Goal: Task Accomplishment & Management: Complete application form

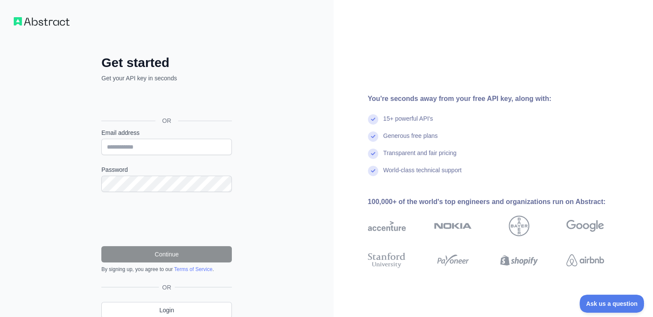
scroll to position [34, 0]
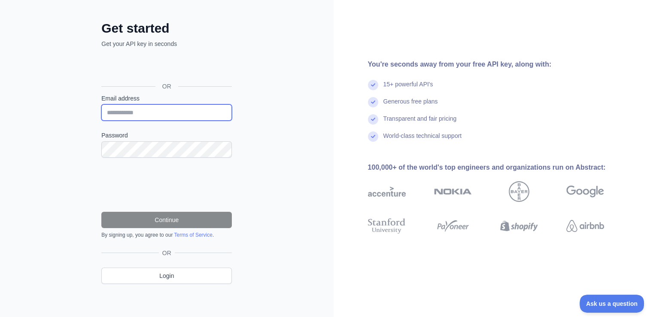
type input "**********"
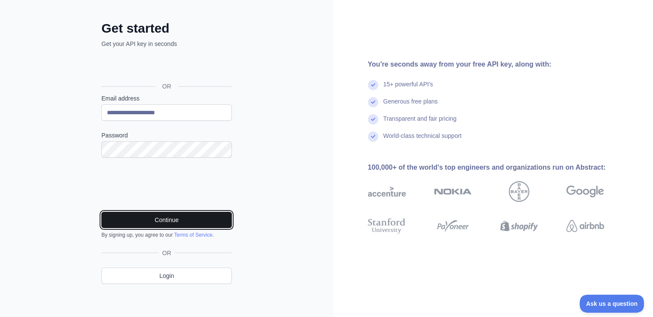
click at [175, 223] on button "Continue" at bounding box center [166, 220] width 131 height 16
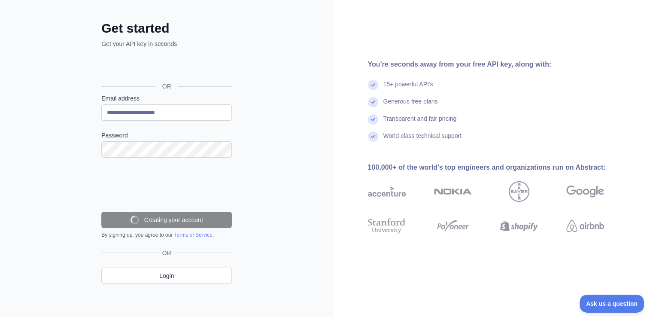
scroll to position [7, 0]
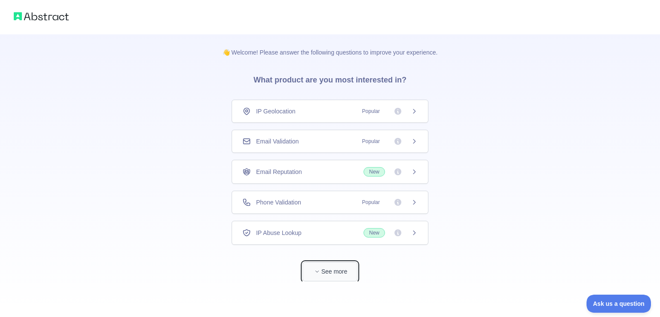
click at [349, 272] on button "See more" at bounding box center [329, 271] width 55 height 19
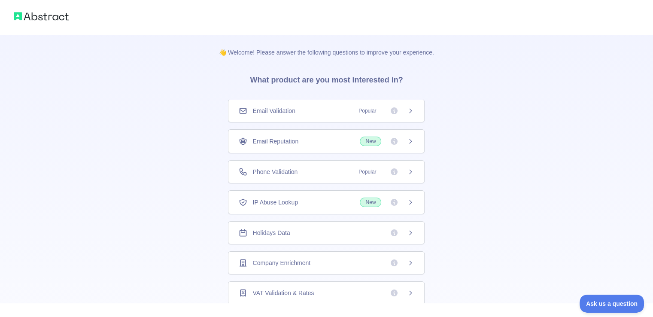
click at [377, 109] on span "Popular" at bounding box center [368, 111] width 28 height 9
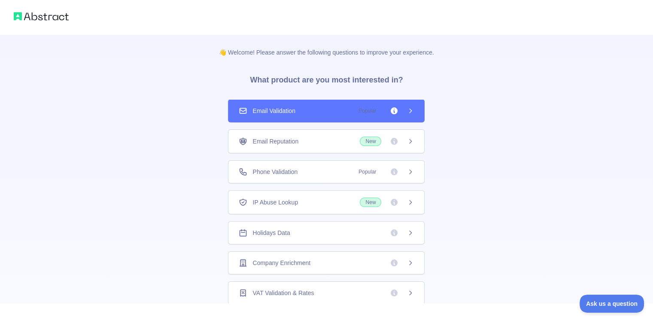
click at [407, 110] on icon at bounding box center [410, 110] width 7 height 7
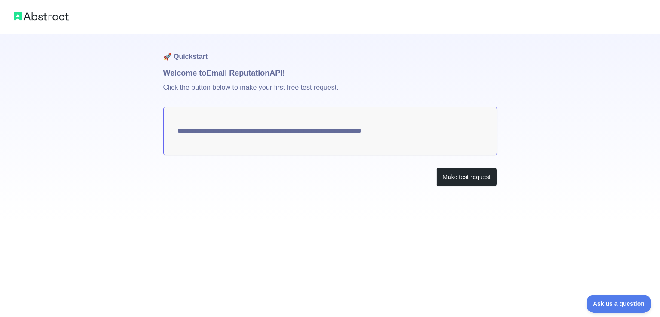
click at [53, 20] on img at bounding box center [41, 16] width 55 height 12
drag, startPoint x: 0, startPoint y: 12, endPoint x: 11, endPoint y: 11, distance: 10.8
click at [0, 12] on div at bounding box center [330, 17] width 660 height 34
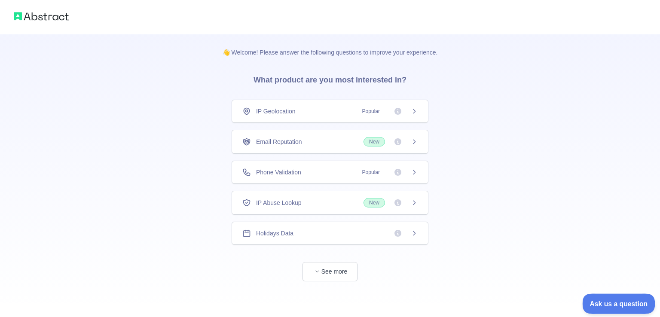
click at [629, 302] on span "Ask us a question" at bounding box center [614, 302] width 64 height 6
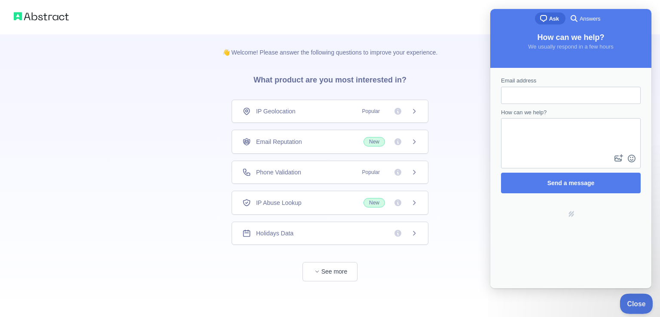
click at [634, 297] on button "Close" at bounding box center [633, 302] width 29 height 18
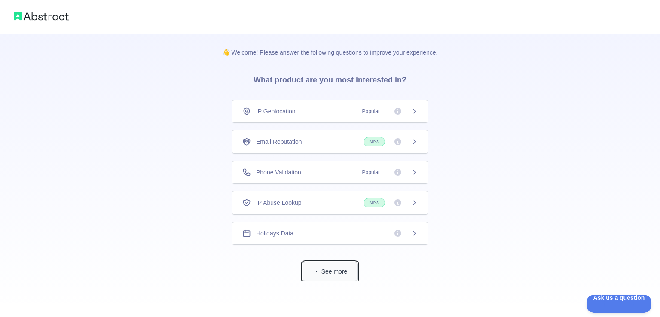
click at [333, 268] on button "See more" at bounding box center [329, 271] width 55 height 19
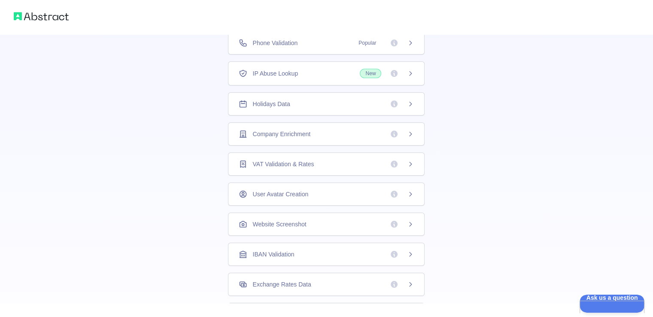
scroll to position [229, 0]
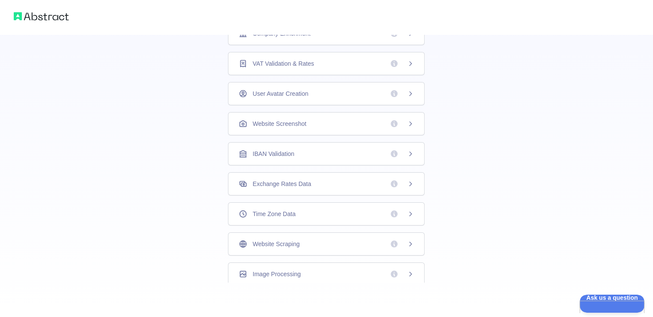
click at [340, 240] on div "Website Scraping" at bounding box center [326, 244] width 175 height 9
